Goal: Task Accomplishment & Management: Use online tool/utility

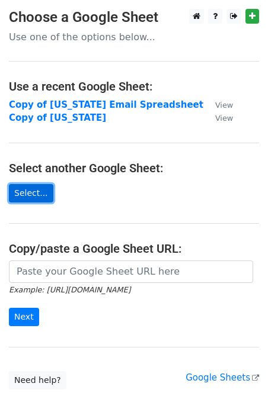
click at [32, 195] on link "Select..." at bounding box center [31, 193] width 44 height 18
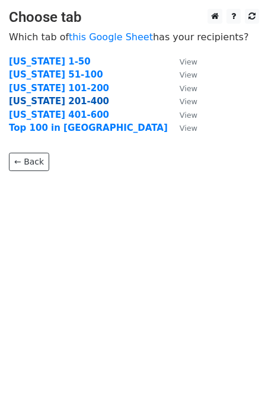
click at [32, 103] on strong "[US_STATE] 201-400" at bounding box center [59, 101] width 100 height 11
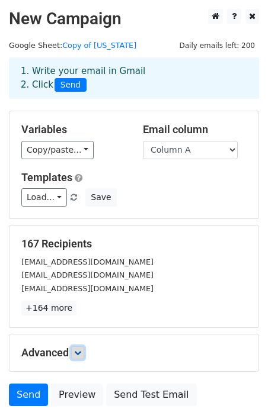
click at [78, 354] on icon at bounding box center [77, 352] width 7 height 7
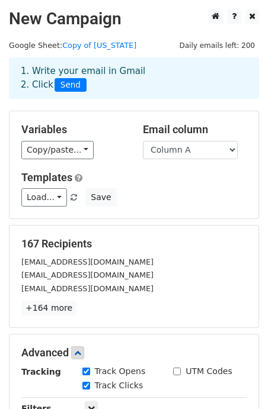
click at [75, 301] on p "+164 more" at bounding box center [133, 308] width 225 height 15
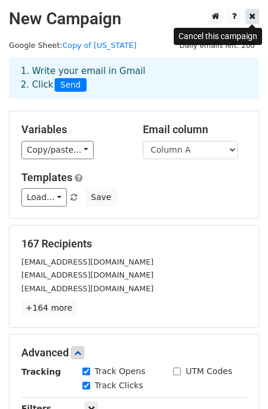
click at [254, 17] on icon at bounding box center [252, 16] width 7 height 8
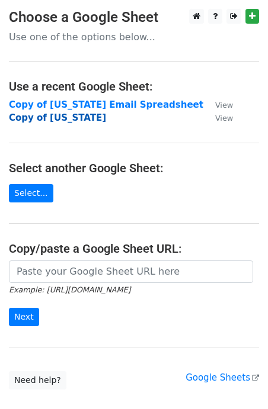
click at [28, 120] on strong "Copy of Texas" at bounding box center [57, 118] width 97 height 11
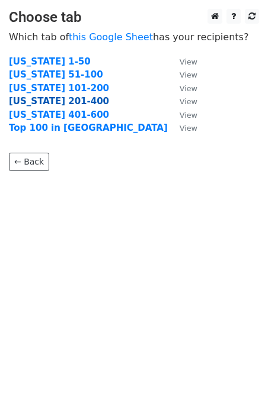
click at [58, 102] on strong "[US_STATE] 201-400" at bounding box center [59, 101] width 100 height 11
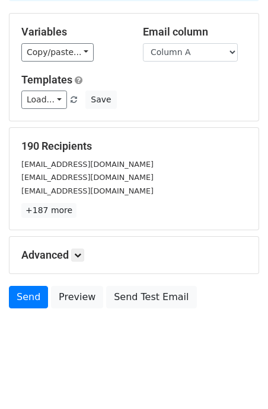
scroll to position [97, 0]
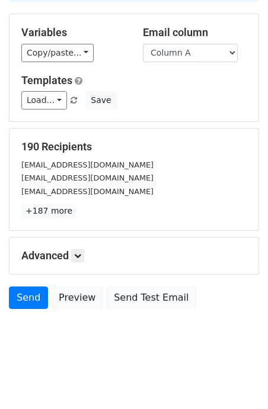
click at [59, 258] on h5 "Advanced" at bounding box center [133, 255] width 225 height 13
click at [78, 258] on icon at bounding box center [77, 255] width 7 height 7
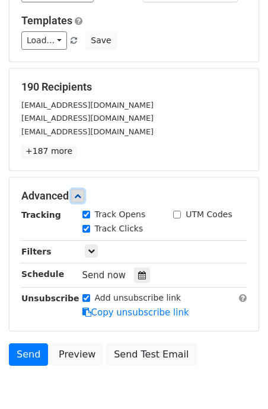
scroll to position [161, 0]
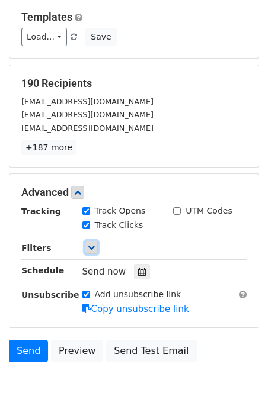
click at [91, 248] on icon at bounding box center [91, 247] width 7 height 7
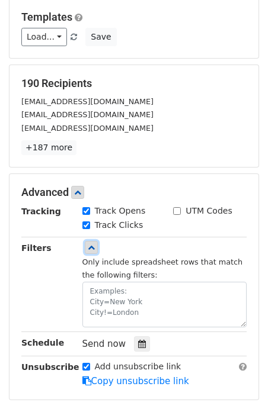
click at [92, 248] on icon at bounding box center [91, 247] width 7 height 7
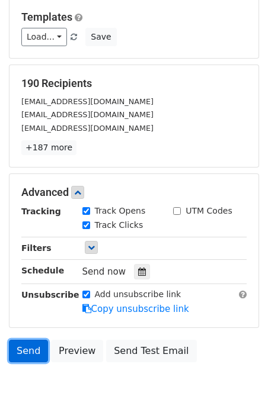
click at [25, 349] on link "Send" at bounding box center [28, 351] width 39 height 23
